Goal: Task Accomplishment & Management: Complete application form

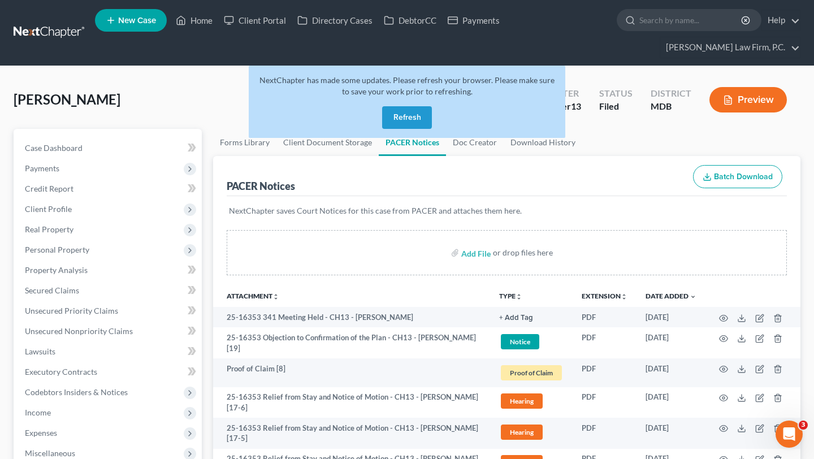
click at [395, 129] on button "Refresh" at bounding box center [407, 117] width 50 height 23
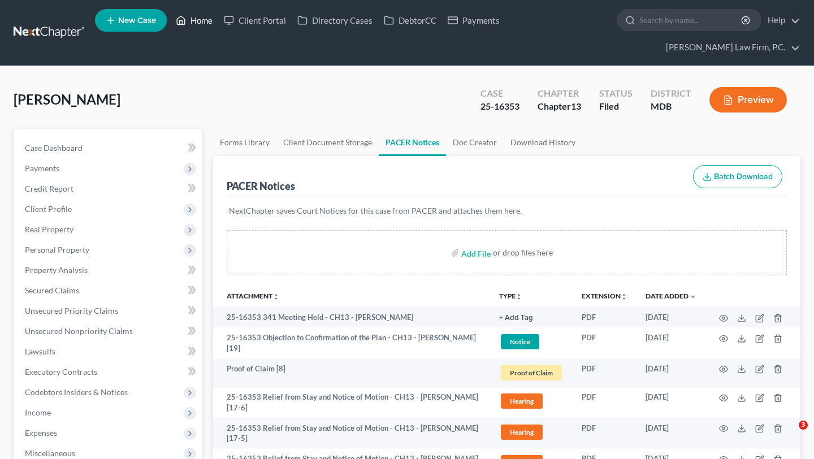
click at [218, 19] on link "Home" at bounding box center [194, 20] width 48 height 20
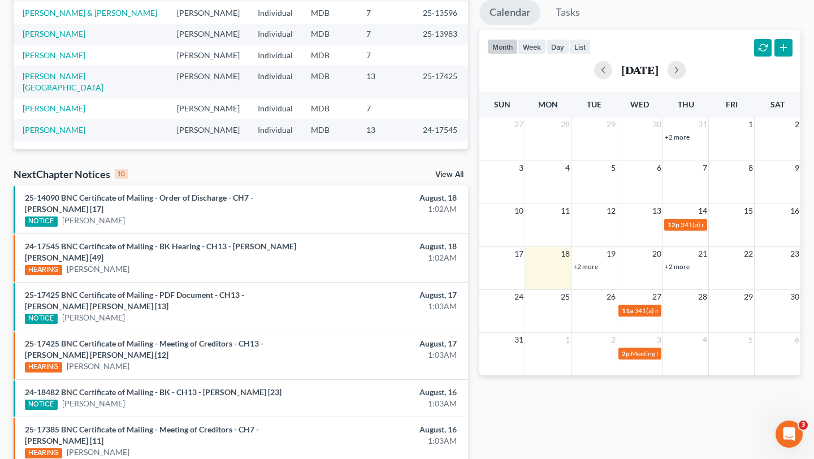
scroll to position [242, 0]
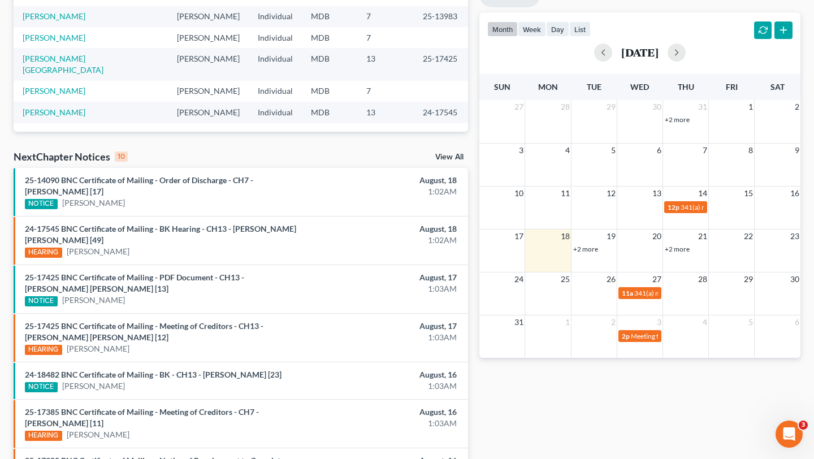
click at [587, 253] on link "+2 more" at bounding box center [585, 249] width 25 height 8
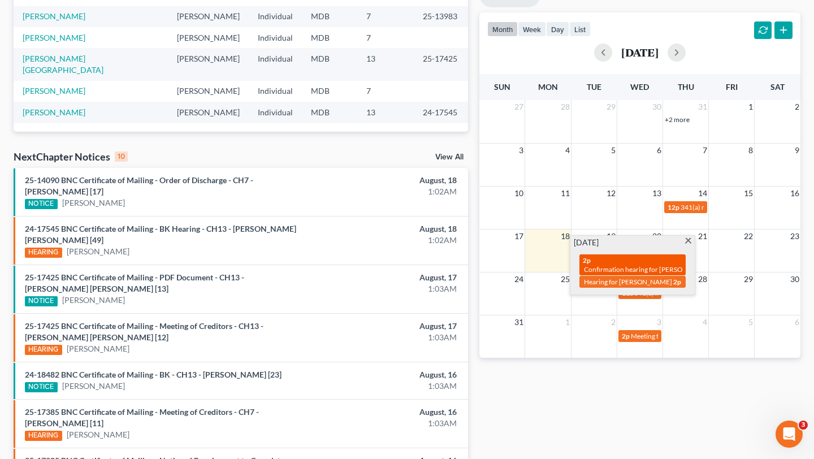
click at [618, 274] on span "Confirmation hearing for [PERSON_NAME]" at bounding box center [648, 269] width 128 height 8
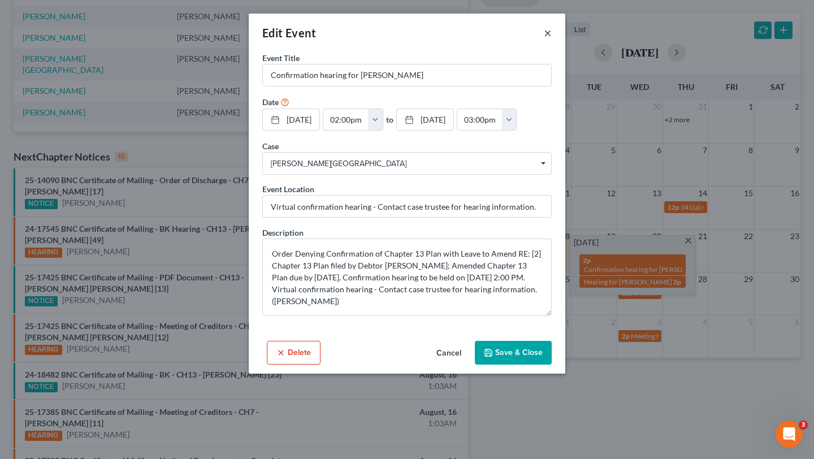
click at [552, 40] on button "×" at bounding box center [548, 33] width 8 height 14
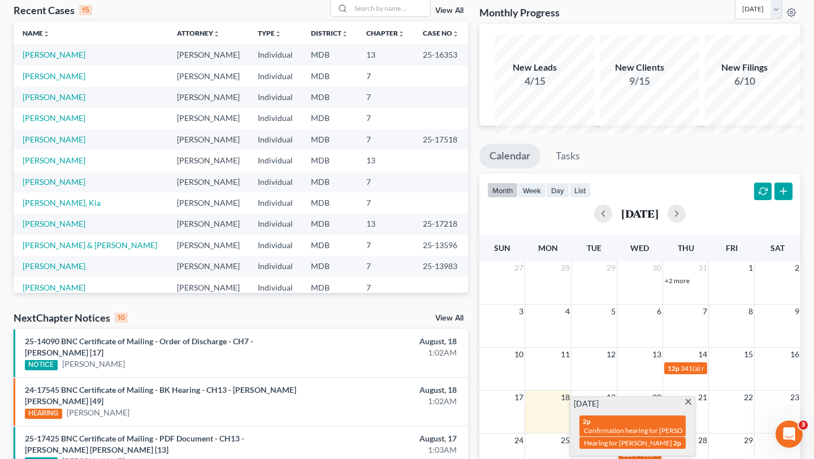
scroll to position [0, 0]
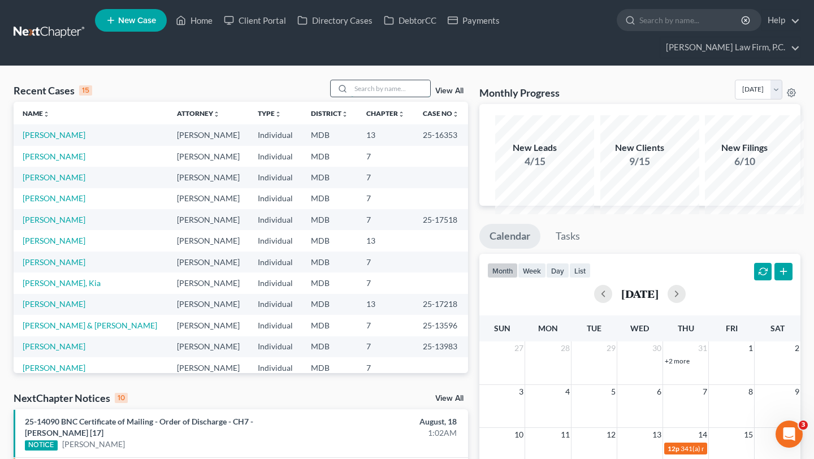
click at [352, 97] on input "search" at bounding box center [390, 88] width 79 height 16
type input "wick"
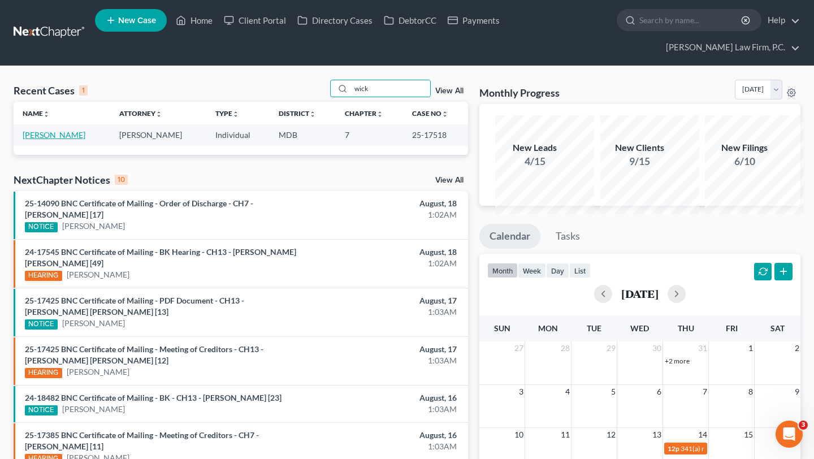
click at [36, 140] on link "[PERSON_NAME]" at bounding box center [54, 135] width 63 height 10
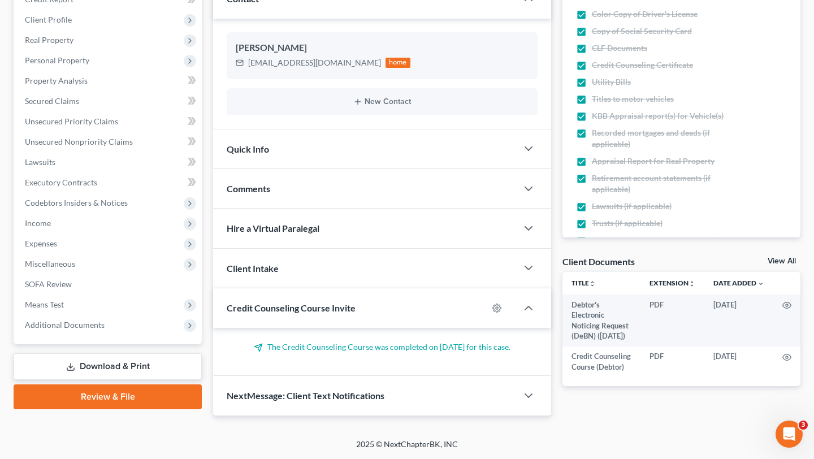
scroll to position [364, 0]
click at [103, 385] on link "Review & File" at bounding box center [108, 397] width 188 height 25
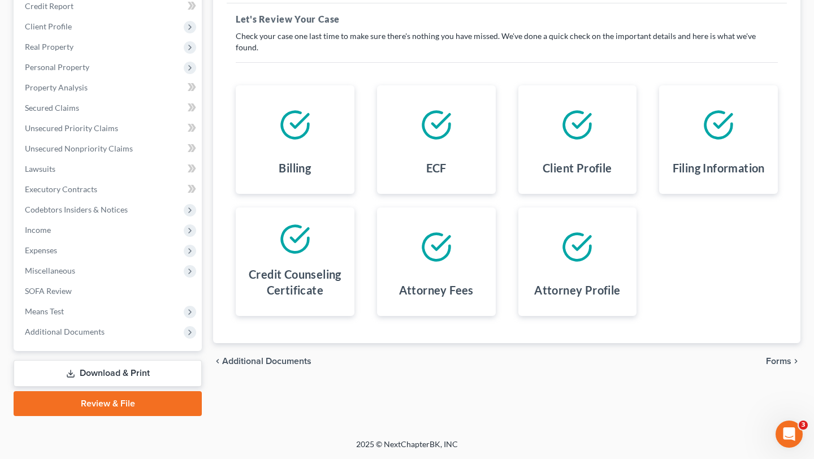
scroll to position [70, 0]
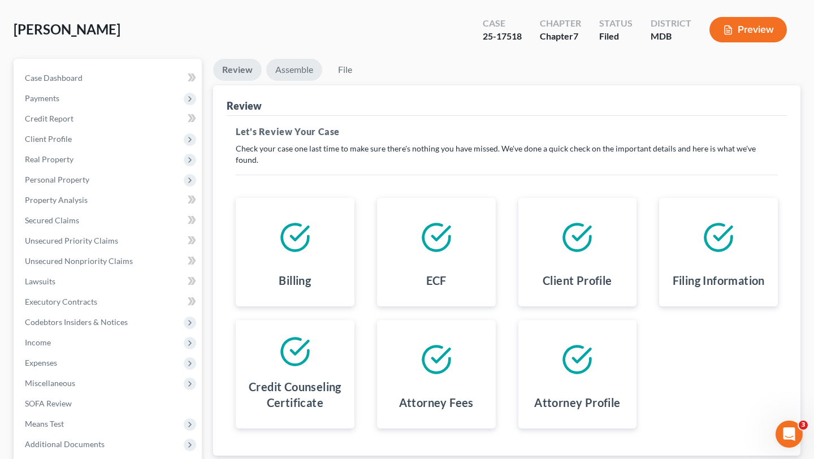
click at [320, 81] on link "Assemble" at bounding box center [294, 70] width 56 height 22
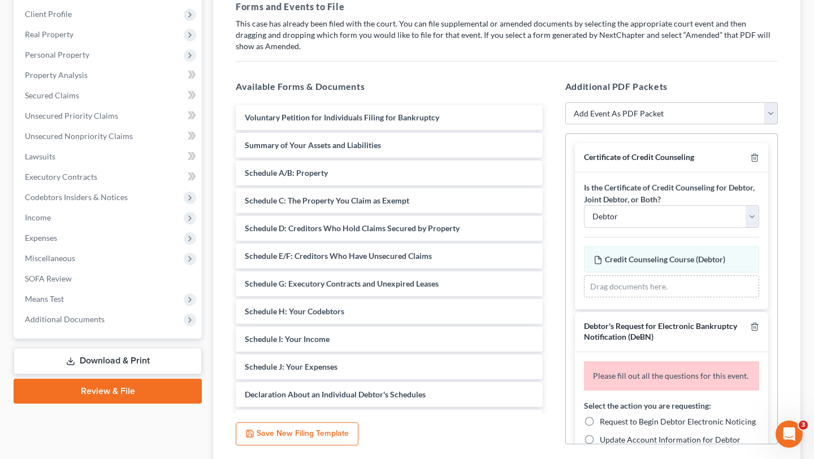
scroll to position [192, 0]
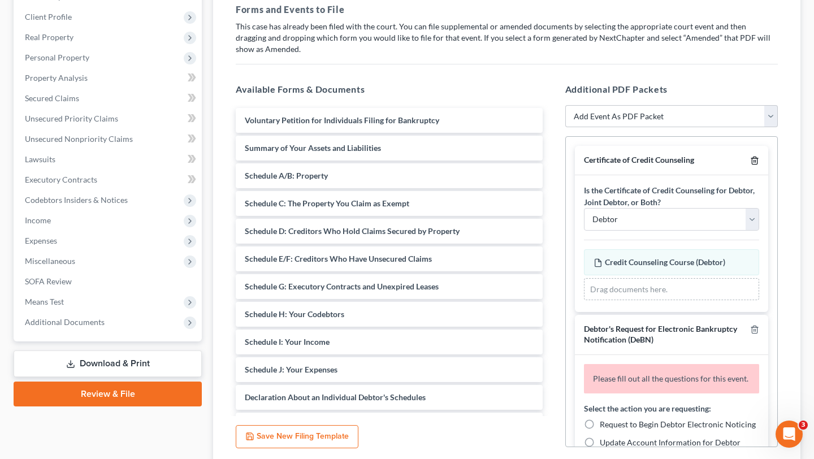
click at [751, 165] on icon "button" at bounding box center [755, 160] width 9 height 9
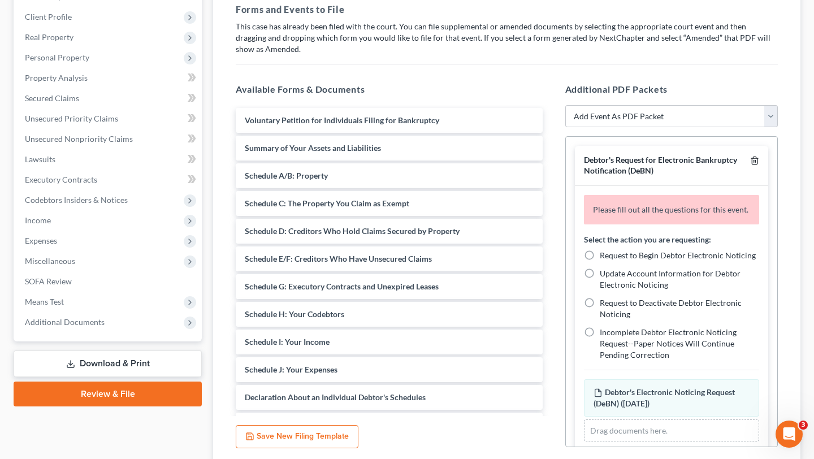
click at [752, 165] on icon "button" at bounding box center [754, 160] width 5 height 7
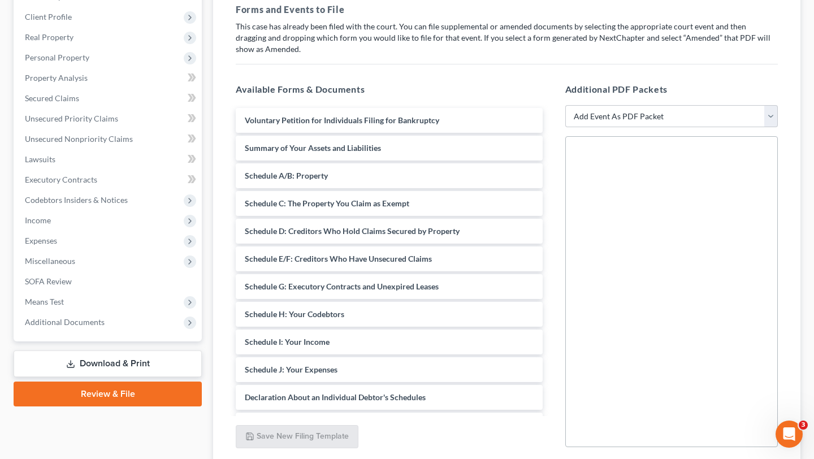
click at [740, 243] on div at bounding box center [672, 291] width 213 height 311
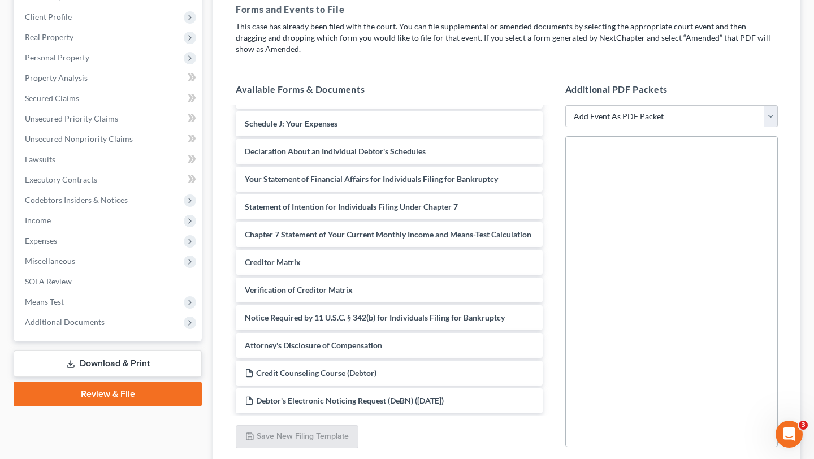
scroll to position [260, 0]
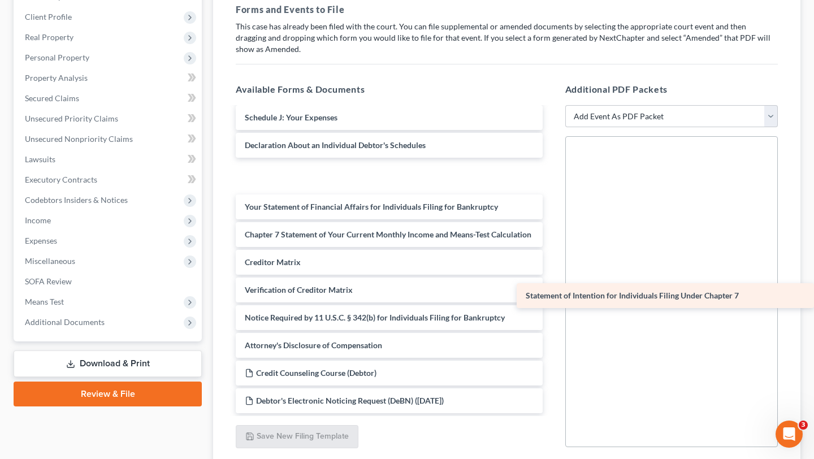
drag, startPoint x: 381, startPoint y: 353, endPoint x: 670, endPoint y: 301, distance: 293.0
click at [552, 301] on div "Statement of Intention for Individuals Filing Under Chapter 7 Voluntary Petitio…" at bounding box center [389, 135] width 325 height 558
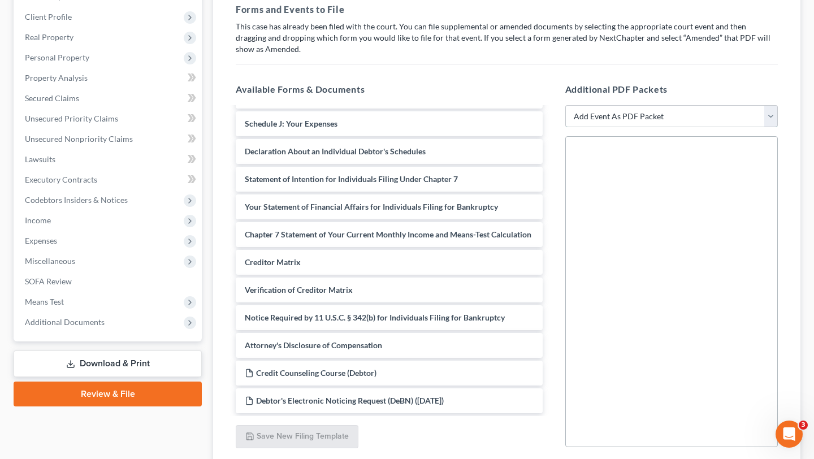
click at [650, 128] on select "Add Event As PDF Packet Affidavit Affidavit of Adequate Protection and Lease Pa…" at bounding box center [672, 116] width 213 height 23
select select "73"
select select
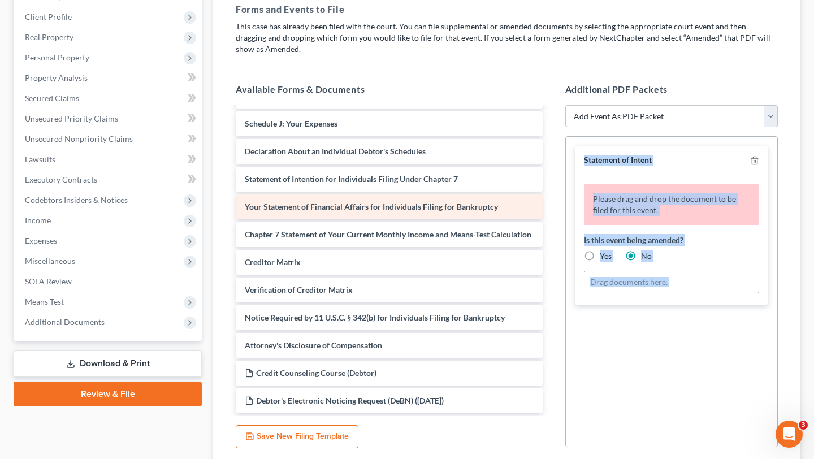
scroll to position [344, 0]
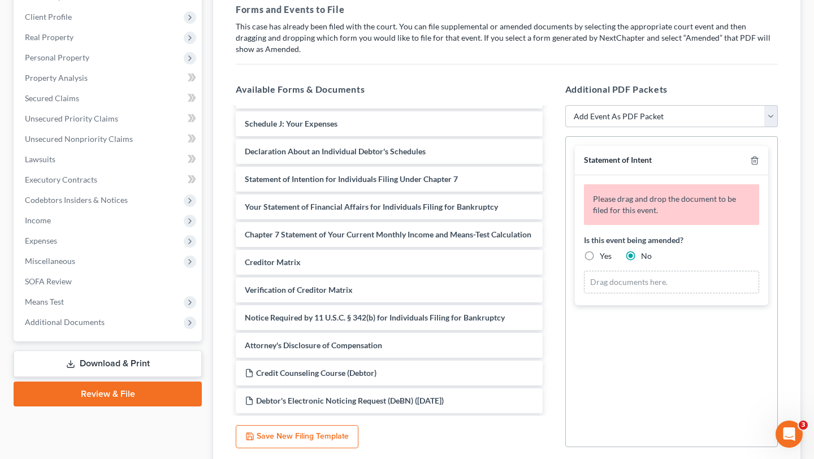
click at [725, 262] on div "Is this event being amended? Yes No" at bounding box center [671, 248] width 175 height 28
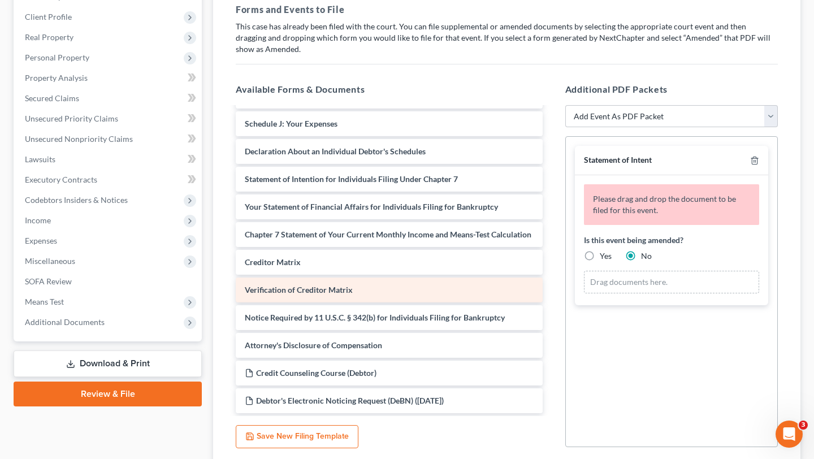
scroll to position [313, 0]
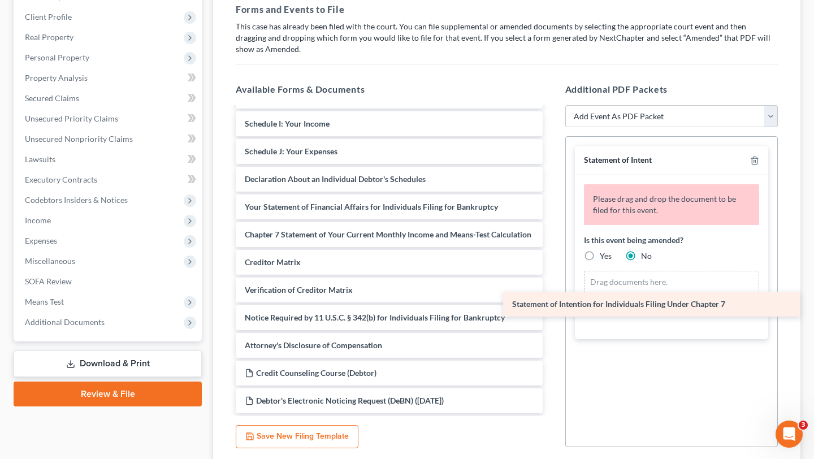
drag, startPoint x: 394, startPoint y: 244, endPoint x: 664, endPoint y: 303, distance: 276.7
click at [552, 303] on div "Statement of Intention for Individuals Filing Under Chapter 7 Voluntary Petitio…" at bounding box center [389, 152] width 325 height 524
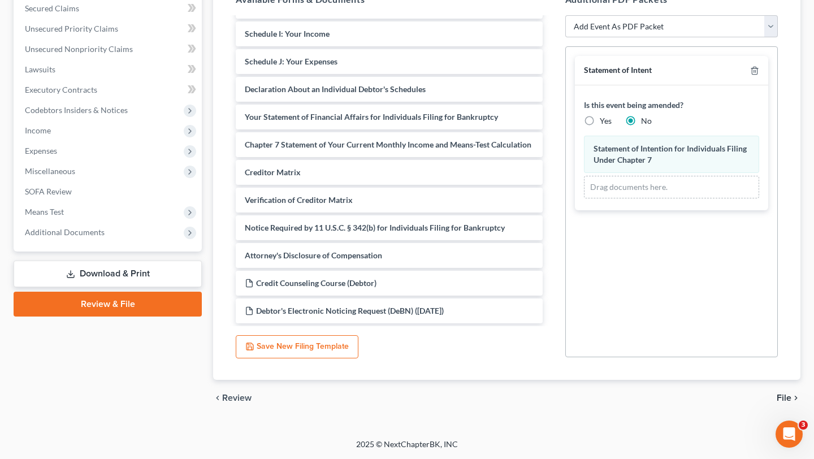
scroll to position [380, 0]
click at [777, 394] on span "File" at bounding box center [784, 398] width 15 height 9
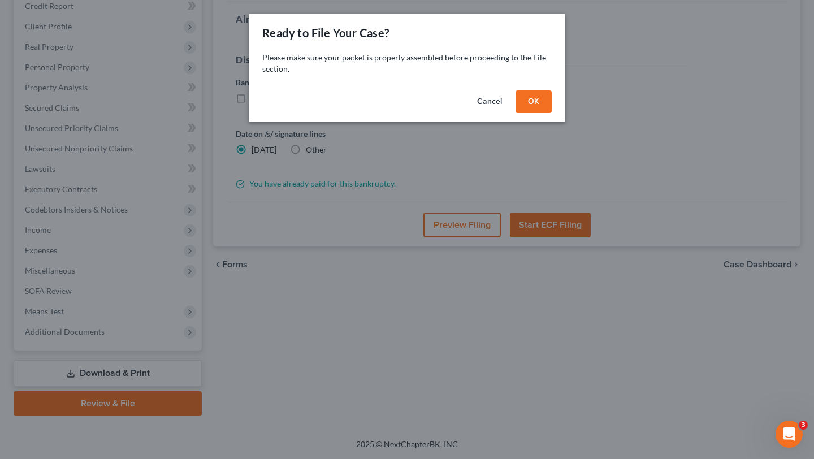
scroll to position [334, 0]
click at [552, 113] on button "OK" at bounding box center [534, 101] width 36 height 23
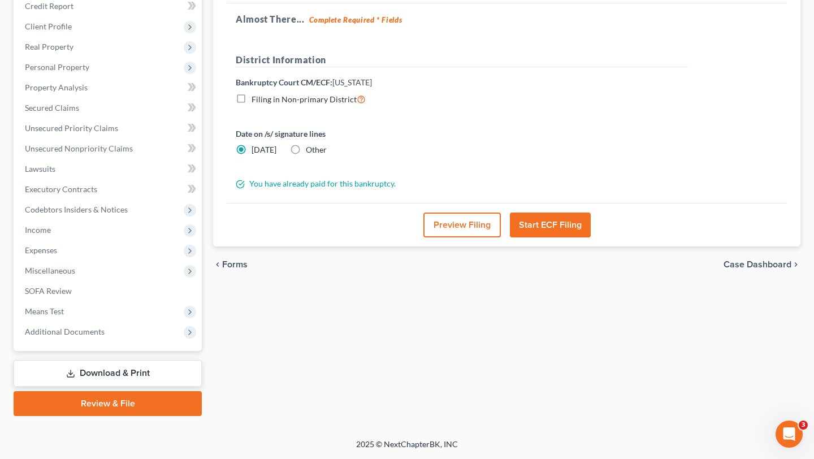
click at [472, 213] on button "Preview Filing" at bounding box center [462, 225] width 77 height 25
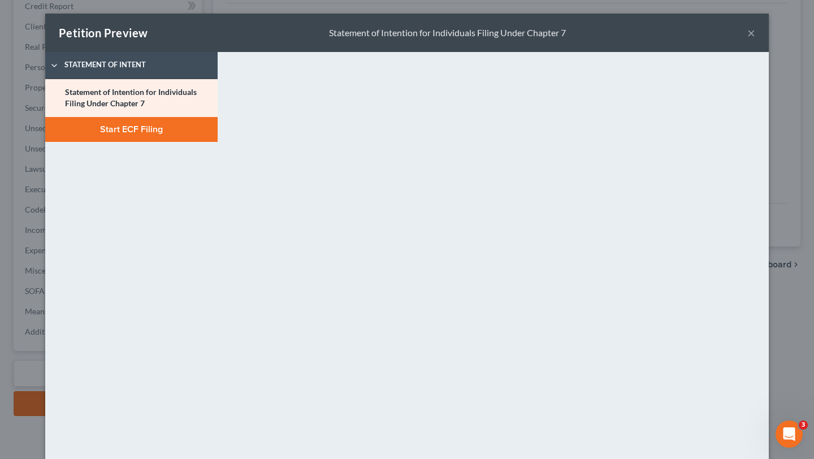
click at [756, 40] on button "×" at bounding box center [752, 33] width 8 height 14
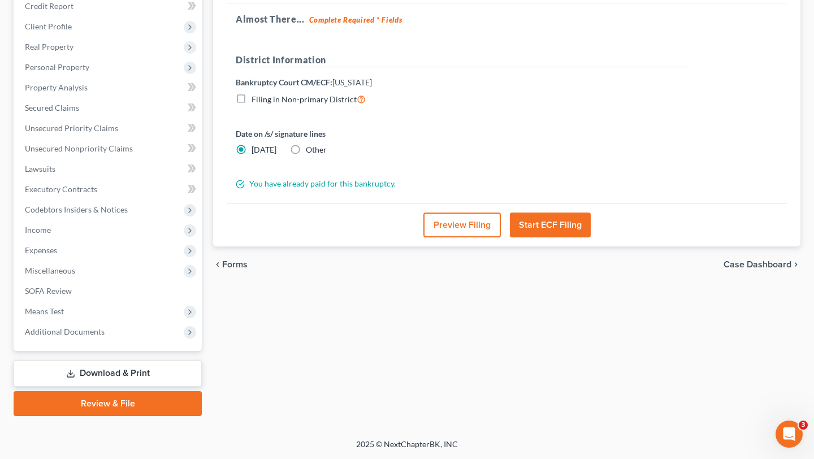
click at [565, 213] on button "Start ECF Filing" at bounding box center [550, 225] width 81 height 25
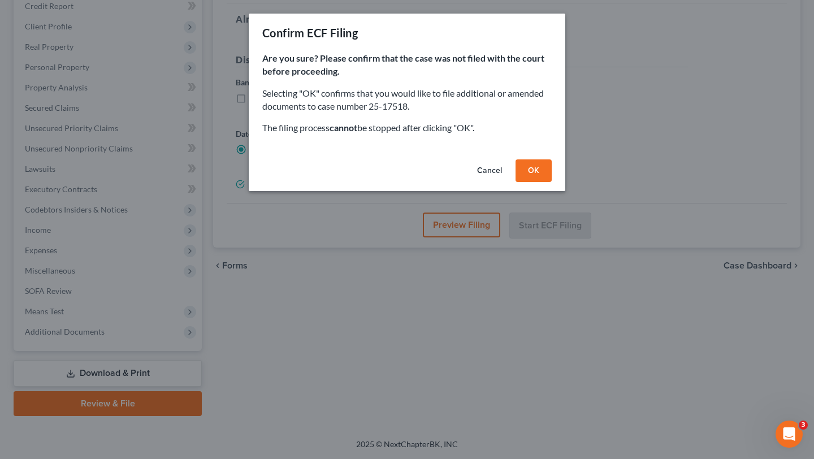
click at [552, 182] on button "OK" at bounding box center [534, 170] width 36 height 23
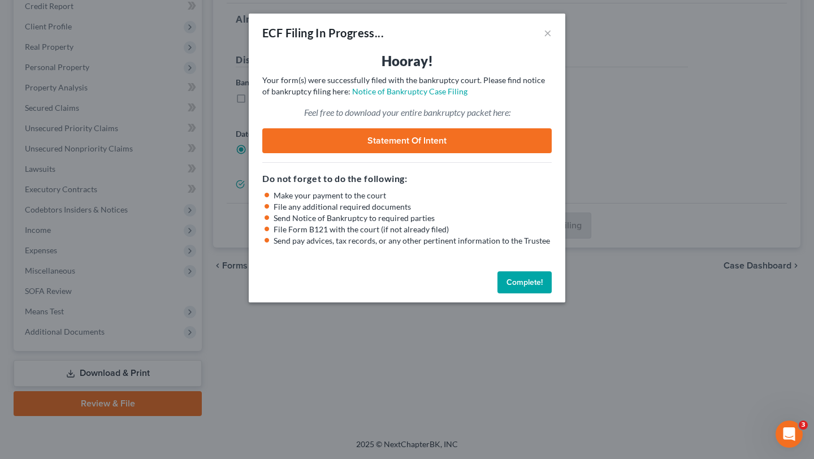
click at [552, 294] on button "Complete!" at bounding box center [525, 282] width 54 height 23
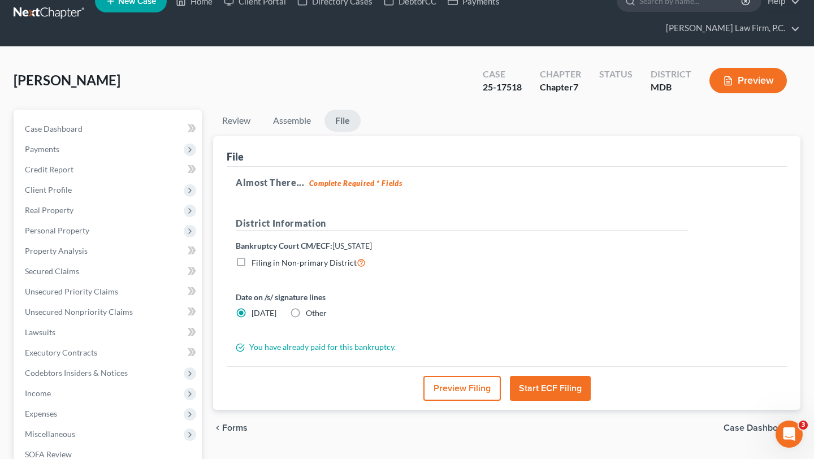
scroll to position [0, 0]
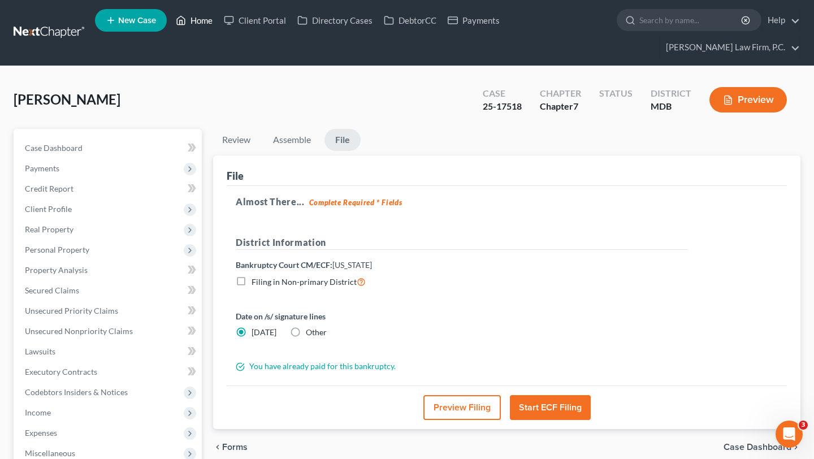
click at [218, 25] on link "Home" at bounding box center [194, 20] width 48 height 20
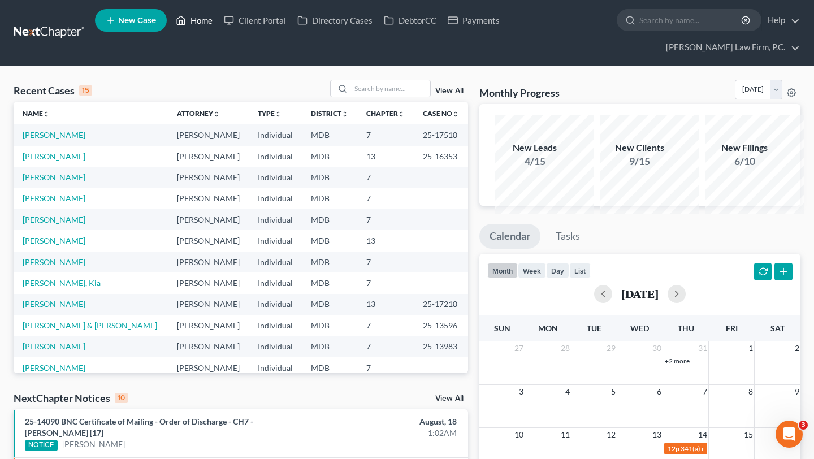
click at [218, 18] on link "Home" at bounding box center [194, 20] width 48 height 20
click at [218, 25] on link "Home" at bounding box center [194, 20] width 48 height 20
click at [218, 31] on link "Home" at bounding box center [194, 20] width 48 height 20
click at [218, 30] on link "Home" at bounding box center [194, 20] width 48 height 20
